Goal: Find specific page/section: Find specific page/section

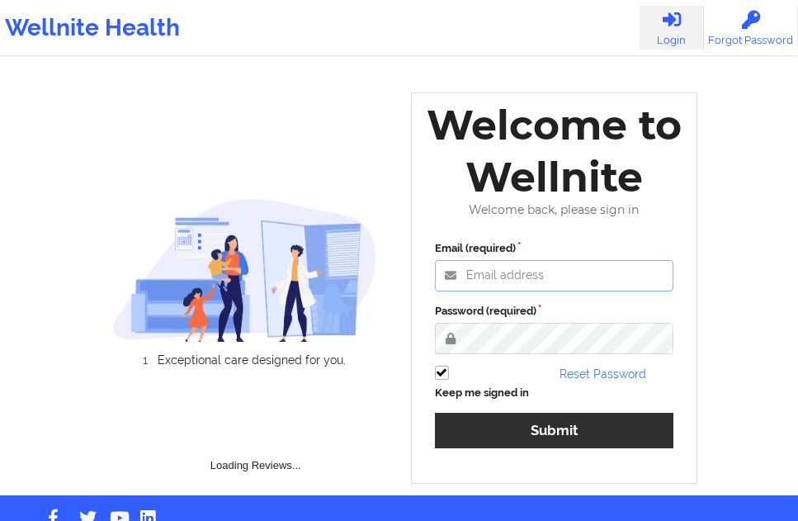
type input "[EMAIL_ADDRESS][DOMAIN_NAME]"
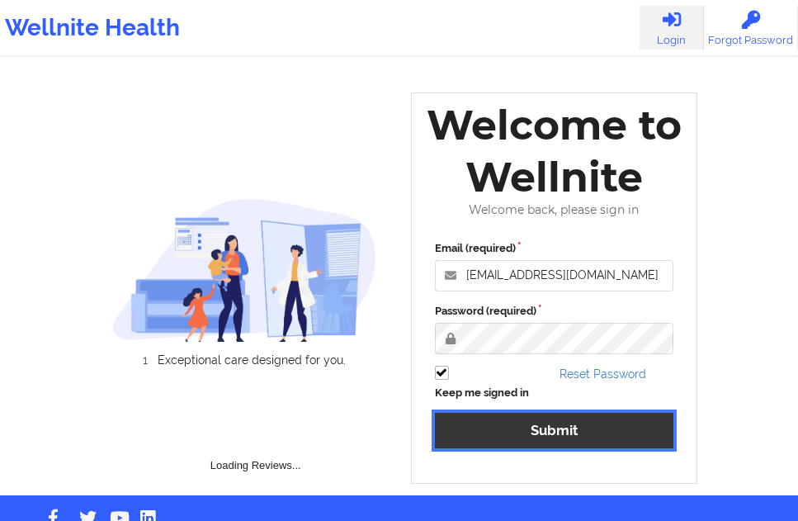
click at [556, 422] on button "Submit" at bounding box center [554, 431] width 239 height 36
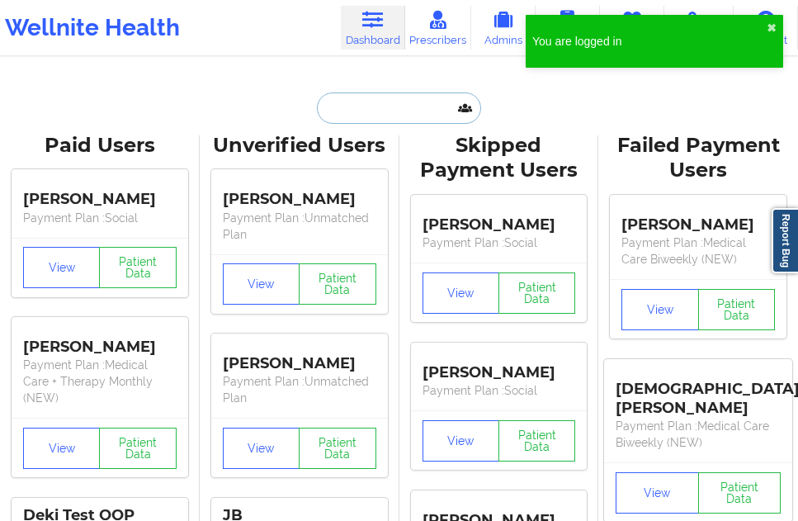
click at [387, 101] on input "text" at bounding box center [398, 107] width 163 height 31
click at [399, 116] on input "text" at bounding box center [398, 107] width 163 height 31
paste input "[PERSON_NAME]"
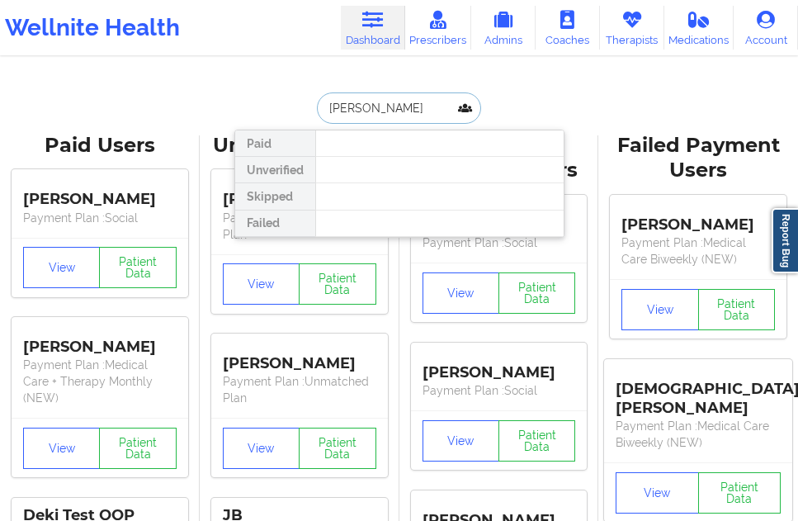
type input "[PERSON_NAME]"
drag, startPoint x: 440, startPoint y: 102, endPoint x: 255, endPoint y: 95, distance: 185.1
click at [255, 95] on div "[PERSON_NAME] Paid Unverified Skipped Failed" at bounding box center [399, 107] width 330 height 31
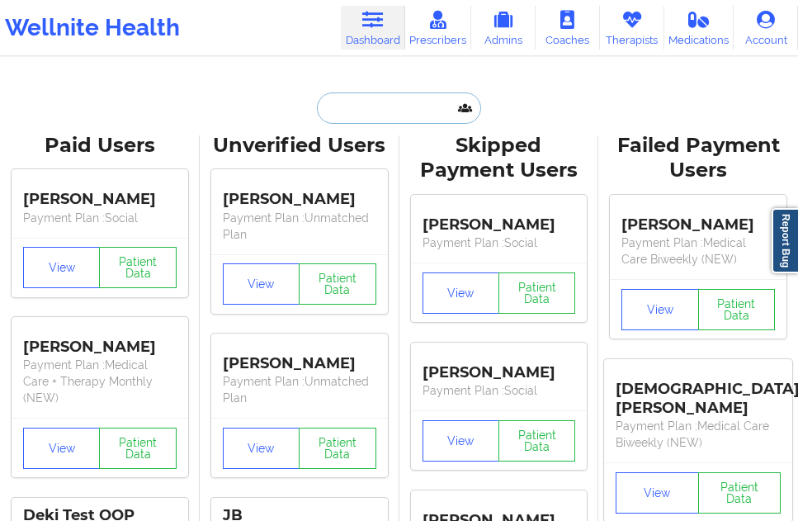
paste input "[EMAIL_ADDRESS][DOMAIN_NAME]"
type input "[EMAIL_ADDRESS][DOMAIN_NAME]"
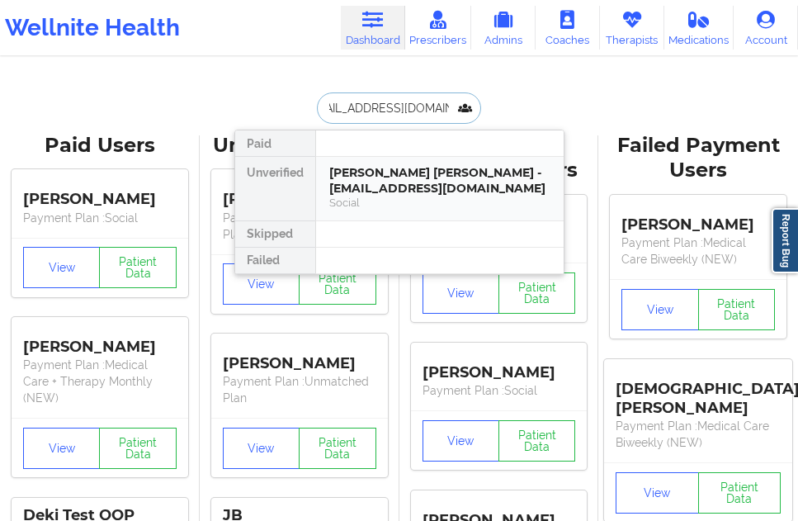
click at [391, 182] on div "[PERSON_NAME] [PERSON_NAME] - [EMAIL_ADDRESS][DOMAIN_NAME]" at bounding box center [439, 180] width 221 height 31
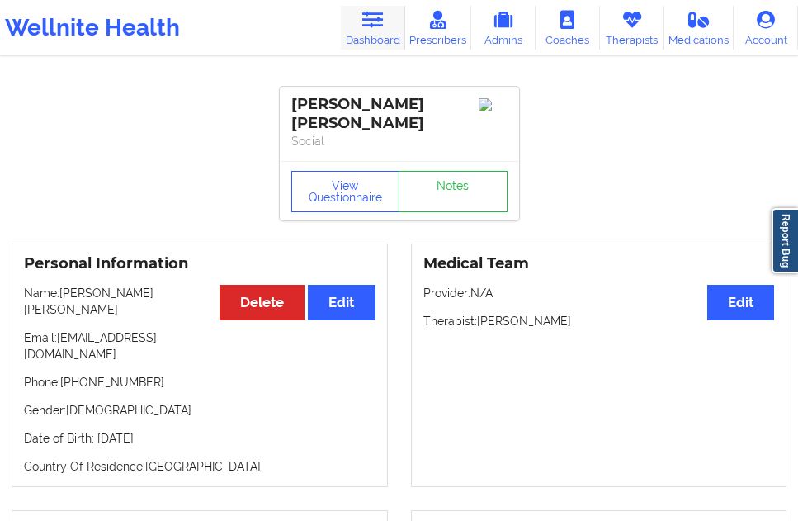
click at [375, 33] on link "Dashboard" at bounding box center [373, 28] width 64 height 44
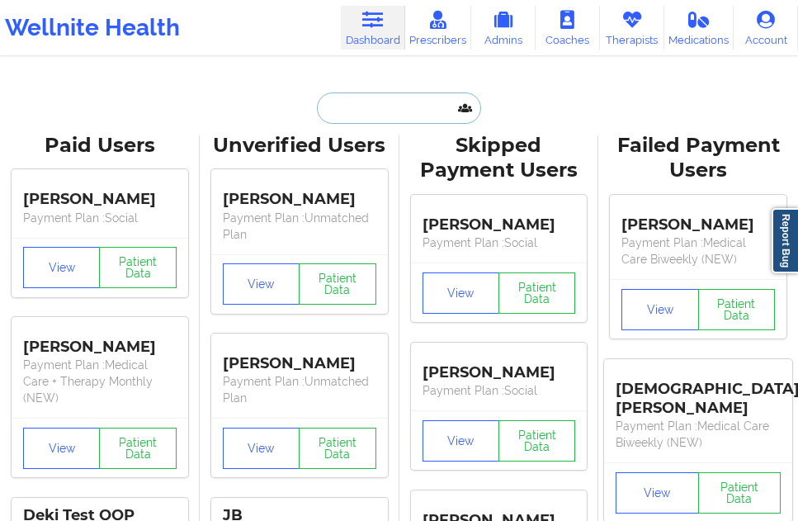
click at [368, 100] on input "text" at bounding box center [398, 107] width 163 height 31
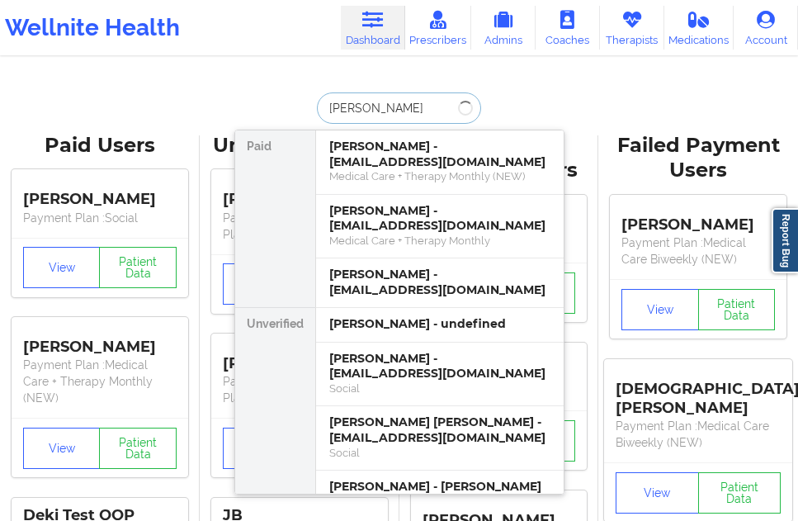
type input "[PERSON_NAME]"
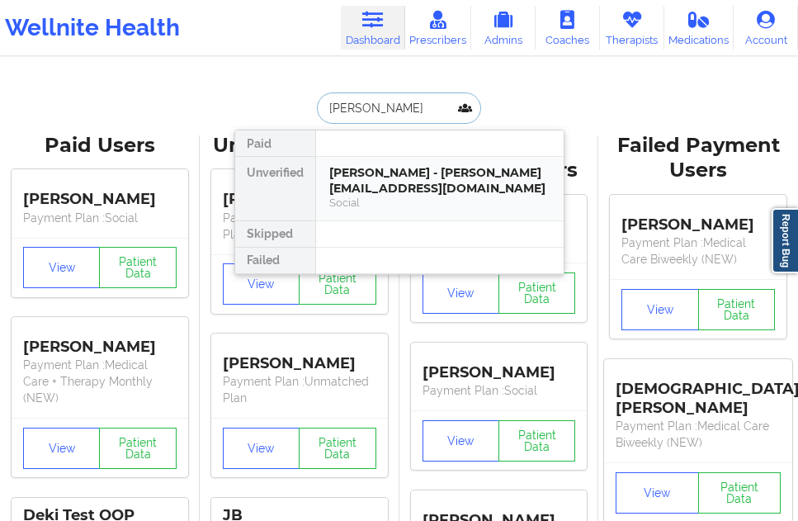
click at [391, 168] on div "[PERSON_NAME] - [PERSON_NAME][EMAIL_ADDRESS][DOMAIN_NAME]" at bounding box center [439, 180] width 221 height 31
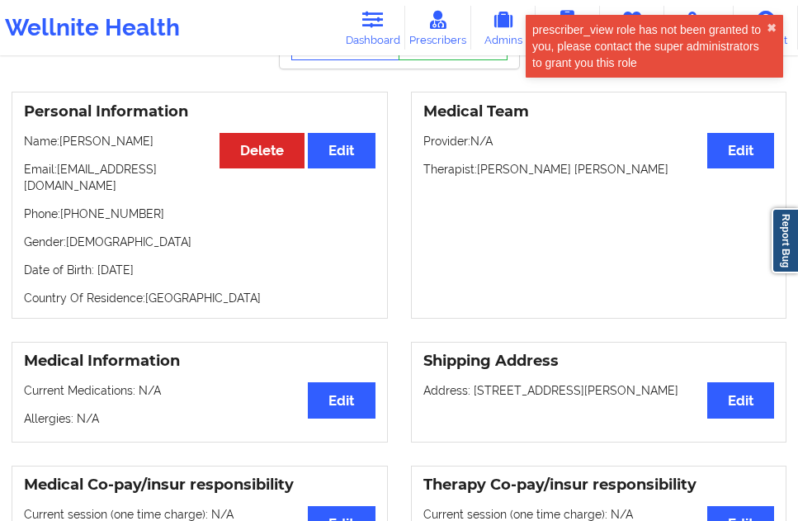
scroll to position [88, 0]
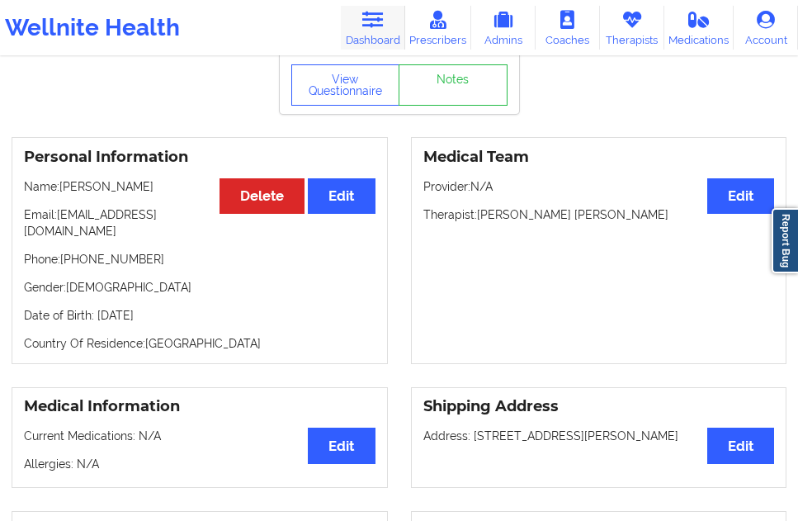
click at [367, 14] on icon at bounding box center [372, 20] width 21 height 18
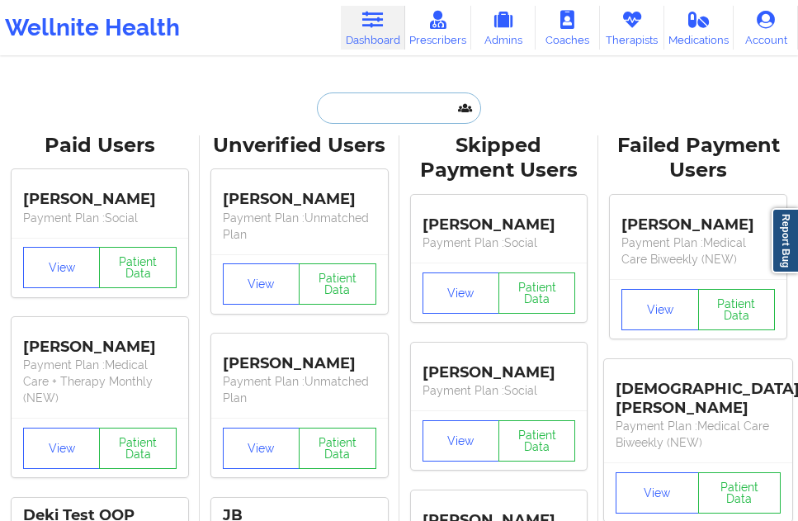
click at [344, 115] on input "text" at bounding box center [398, 107] width 163 height 31
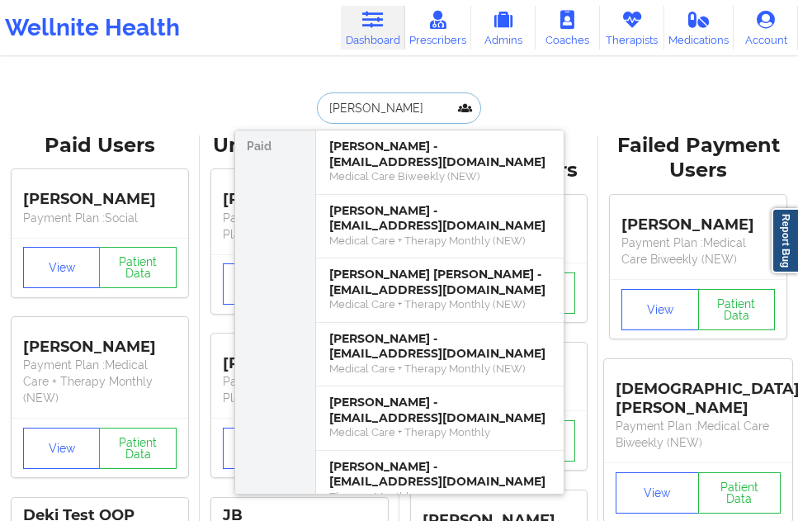
type input "[PERSON_NAME]"
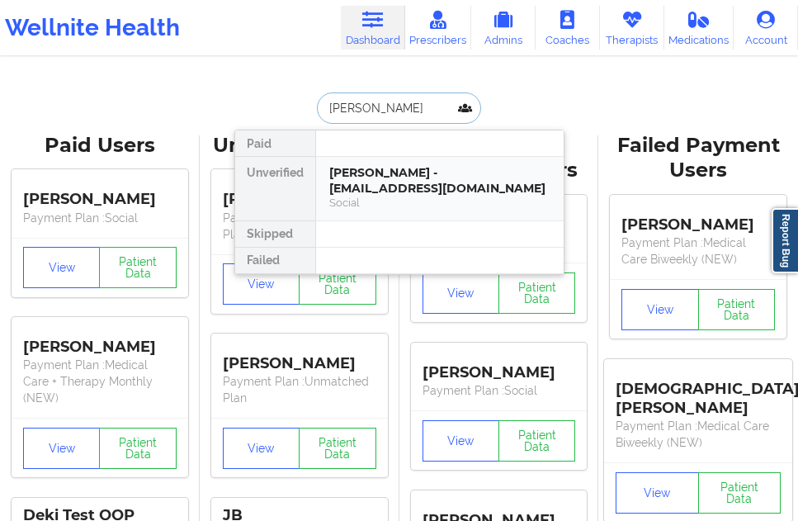
click at [355, 165] on div "[PERSON_NAME] - [EMAIL_ADDRESS][DOMAIN_NAME]" at bounding box center [439, 180] width 221 height 31
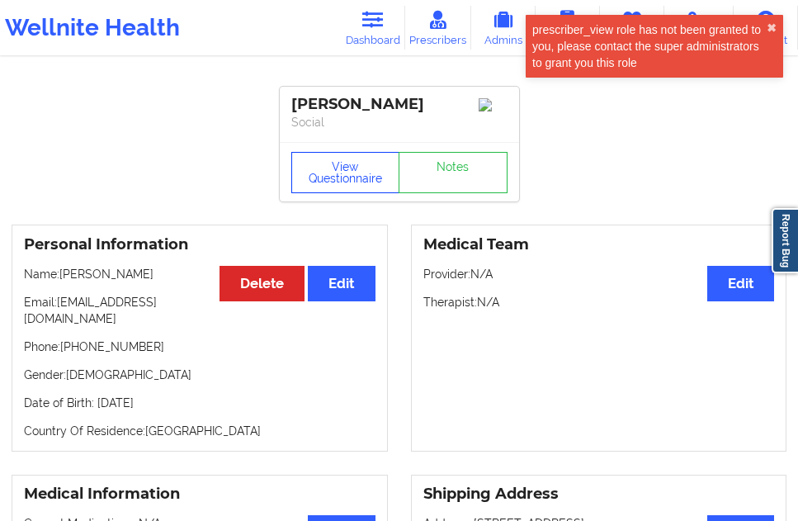
click at [355, 165] on button "View Questionnaire" at bounding box center [345, 172] width 109 height 41
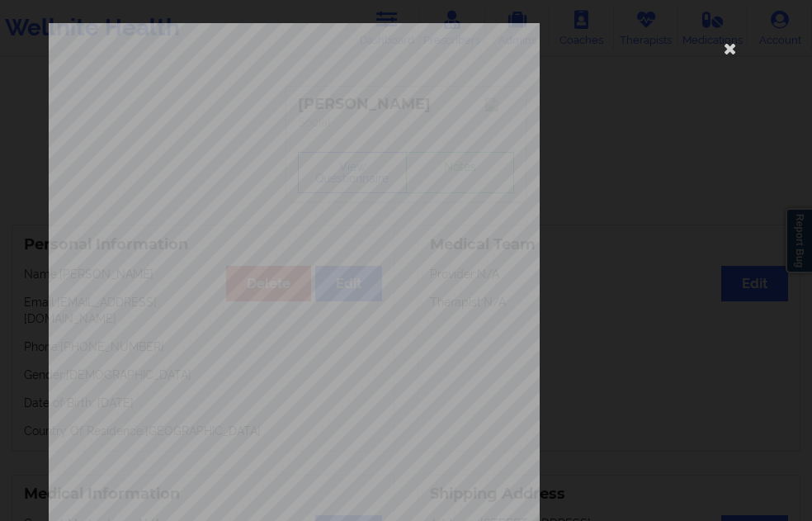
scroll to position [267, 0]
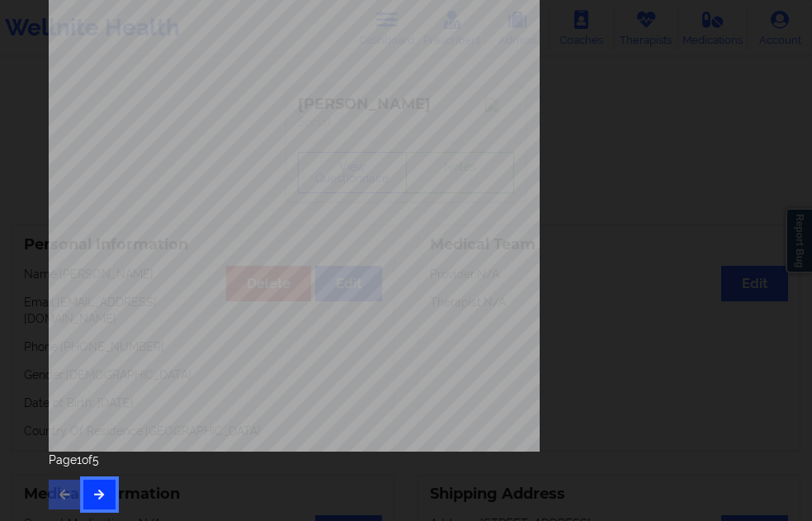
click at [113, 500] on button "button" at bounding box center [99, 495] width 32 height 30
click at [117, 498] on div "Page 2 of 5" at bounding box center [406, 481] width 715 height 58
click at [111, 497] on button "button" at bounding box center [99, 495] width 32 height 30
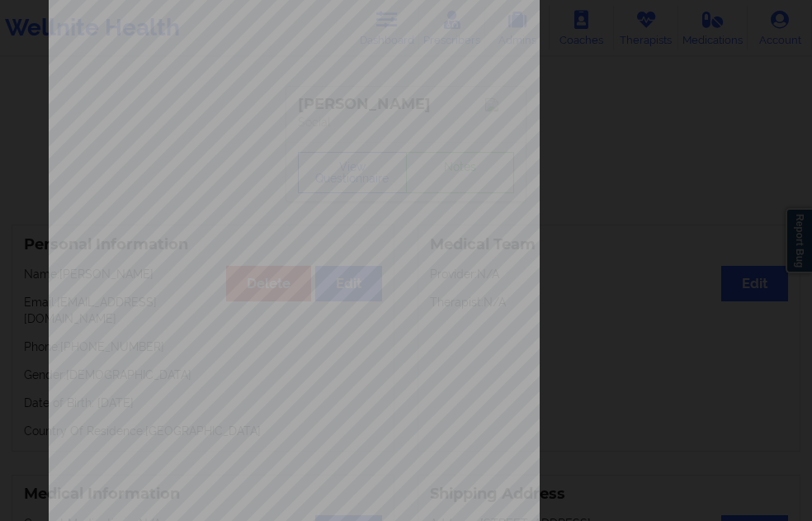
scroll to position [248, 0]
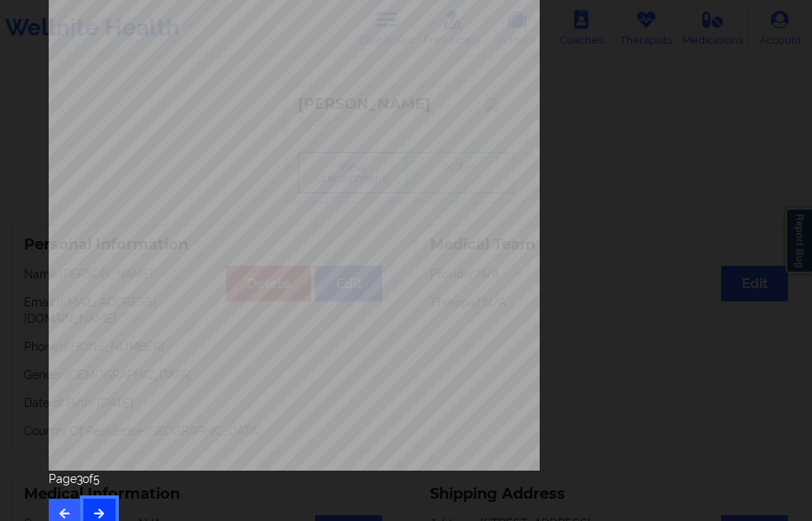
click at [89, 500] on button "button" at bounding box center [99, 514] width 32 height 30
click at [109, 503] on button "button" at bounding box center [99, 514] width 32 height 30
click at [98, 505] on div "Page 5 of 5" at bounding box center [406, 500] width 715 height 58
click at [69, 508] on icon "button" at bounding box center [65, 513] width 14 height 10
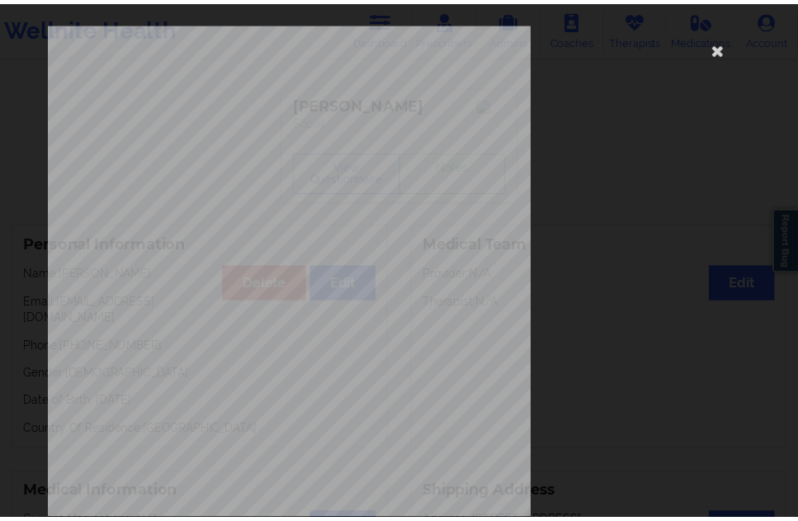
scroll to position [0, 0]
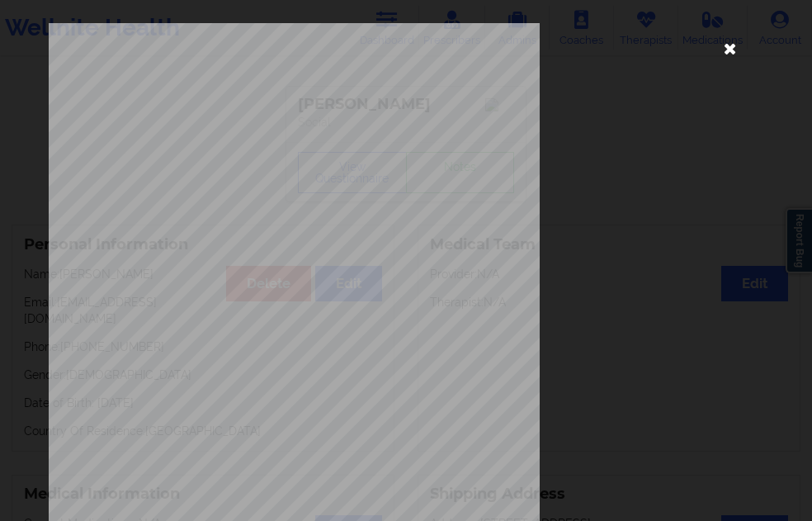
click at [721, 54] on icon at bounding box center [731, 48] width 26 height 26
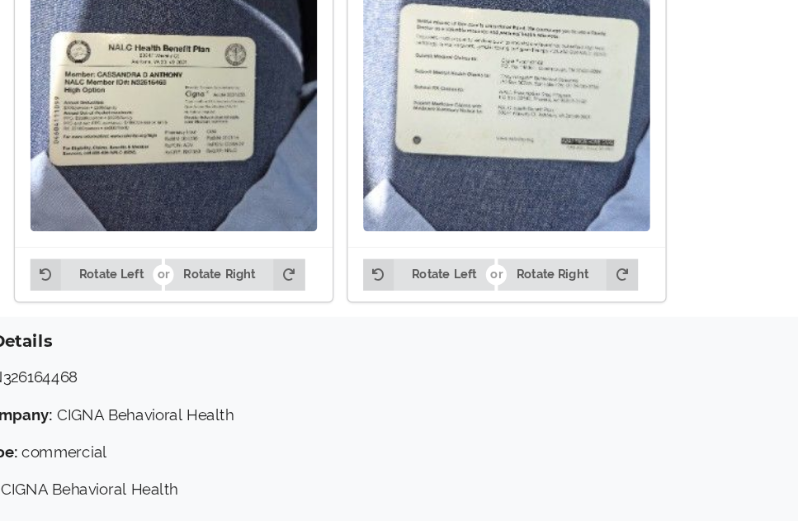
scroll to position [1404, 0]
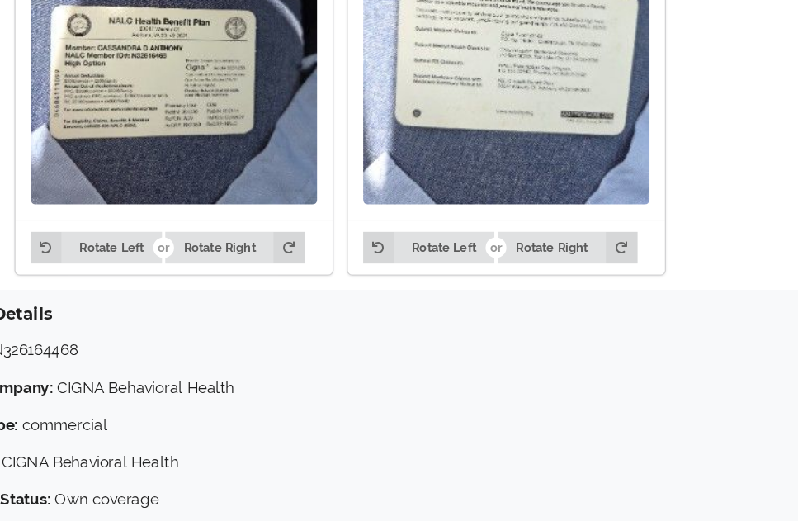
click at [369, 354] on h4 "Insurance Details" at bounding box center [399, 362] width 727 height 16
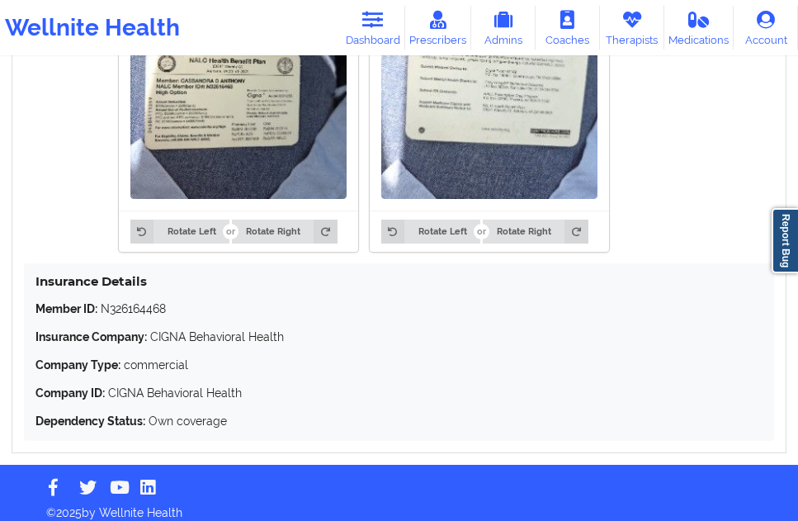
scroll to position [1320, 0]
